Goal: Task Accomplishment & Management: Manage account settings

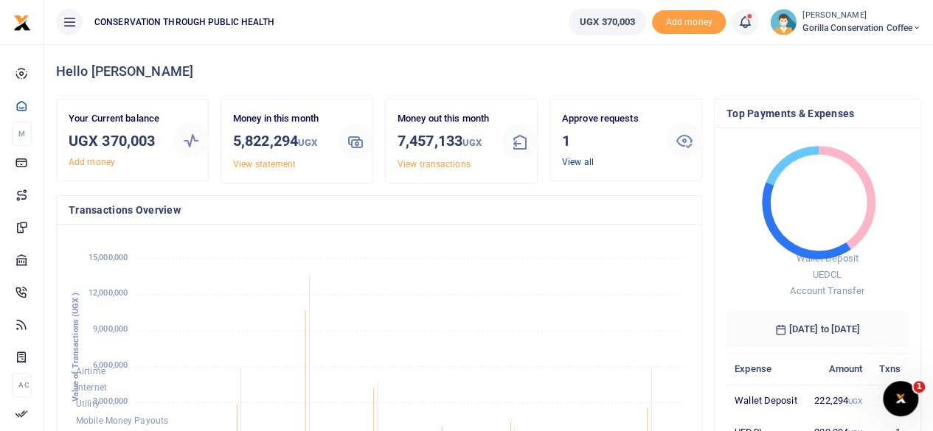
click at [590, 161] on link "View all" at bounding box center [578, 162] width 32 height 10
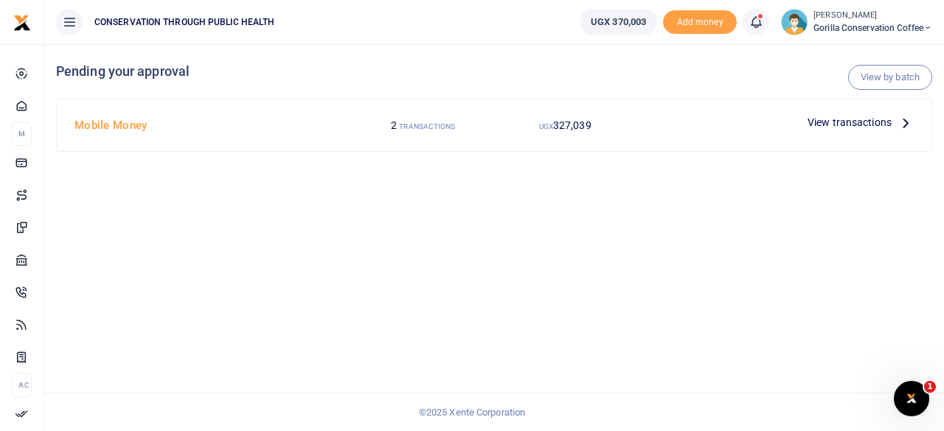
click at [903, 122] on icon at bounding box center [906, 122] width 16 height 16
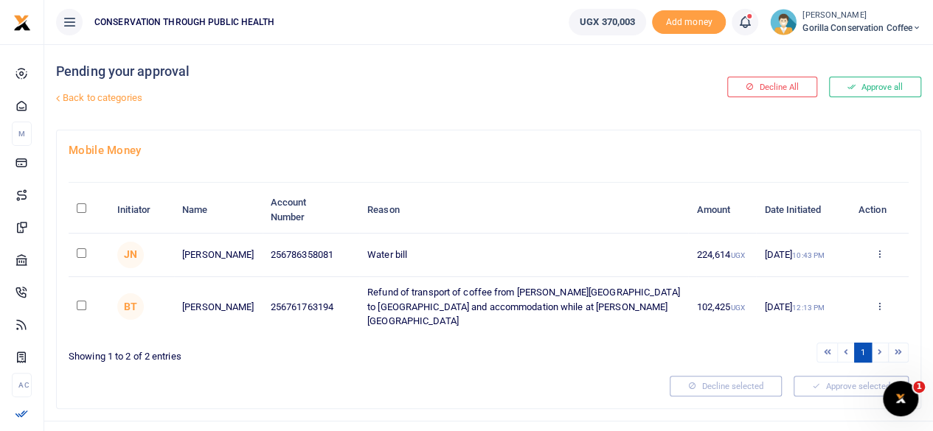
click at [80, 252] on input "checkbox" at bounding box center [82, 254] width 10 height 10
checkbox input "true"
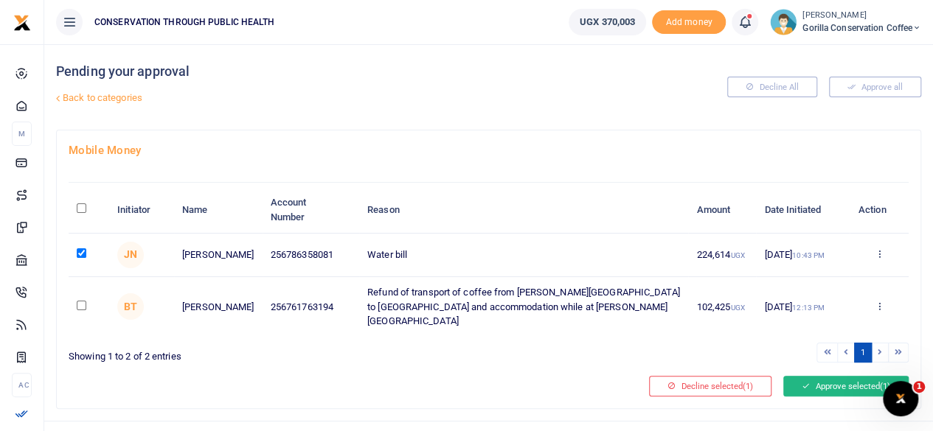
click at [852, 376] on button "Approve selected (1)" at bounding box center [845, 386] width 125 height 21
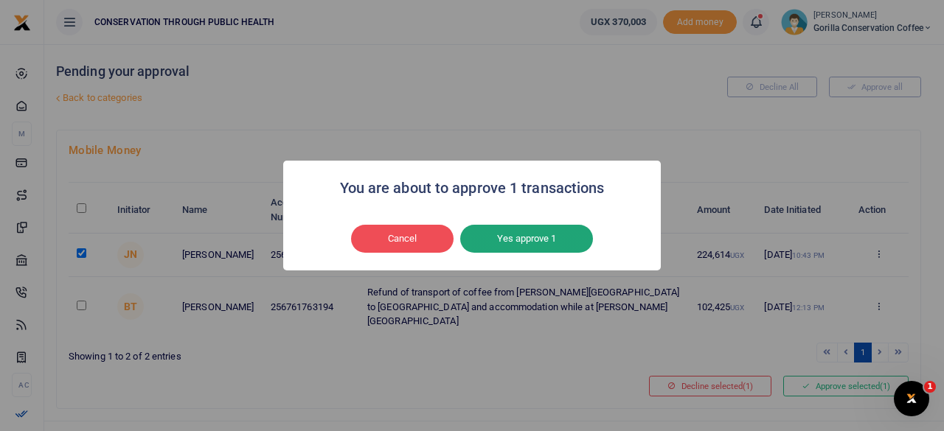
click at [579, 243] on button "Yes approve 1" at bounding box center [526, 239] width 133 height 28
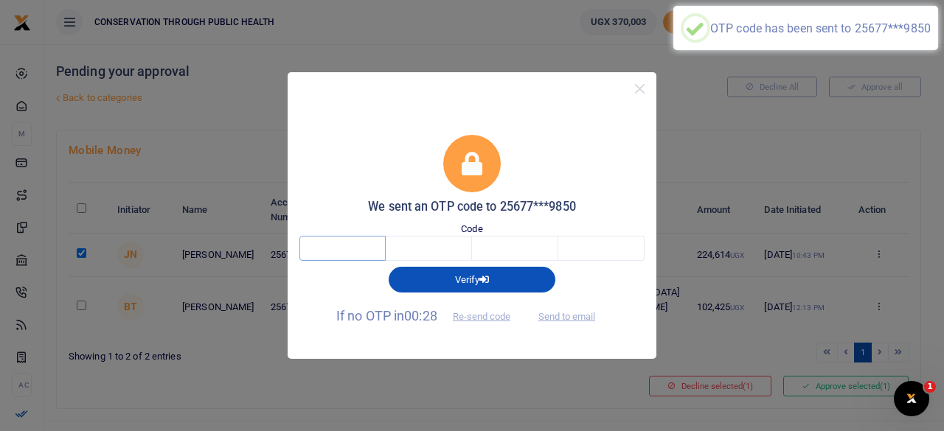
click at [373, 244] on input "text" at bounding box center [342, 248] width 86 height 25
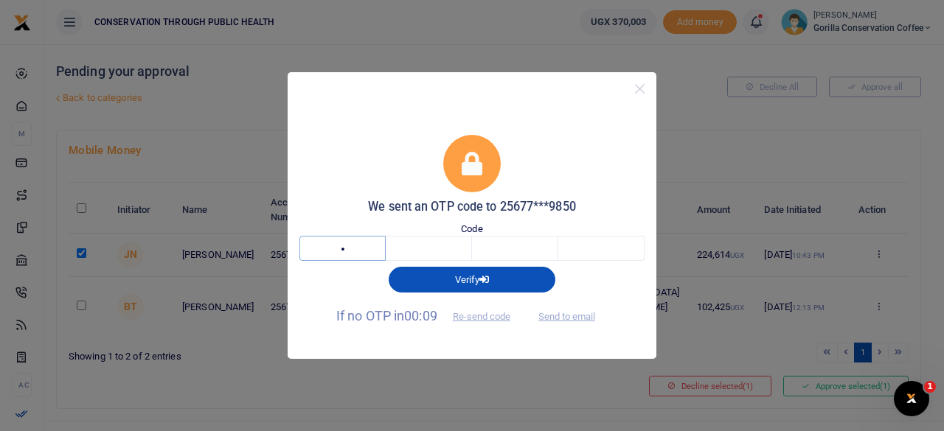
type input "3"
type input "2"
type input "0"
type input "7"
